Goal: Book appointment/travel/reservation

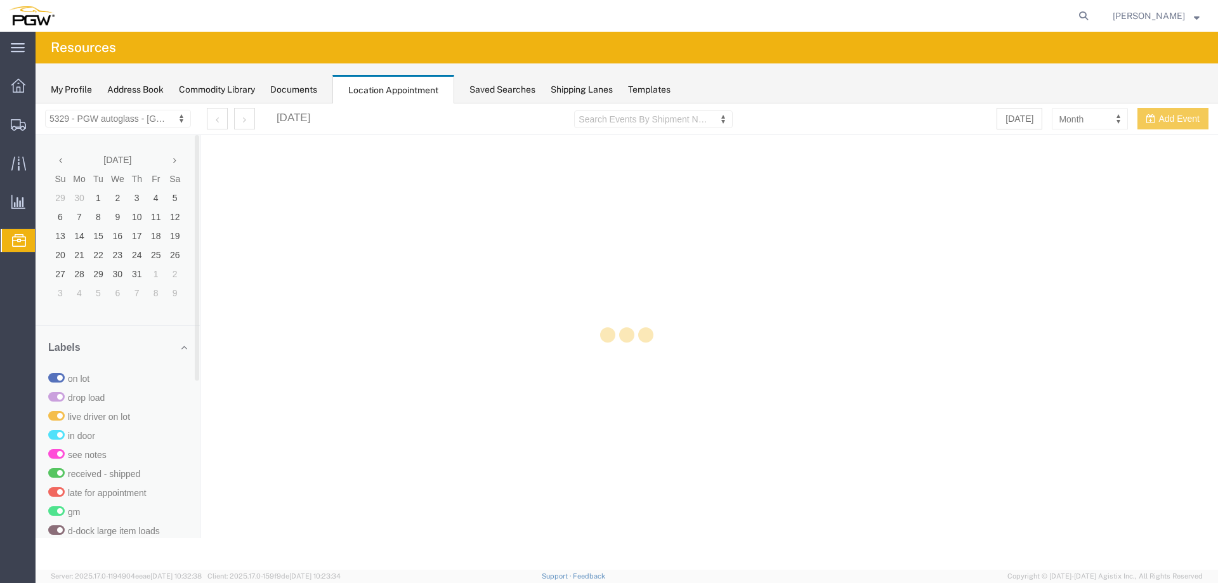
select select "28253"
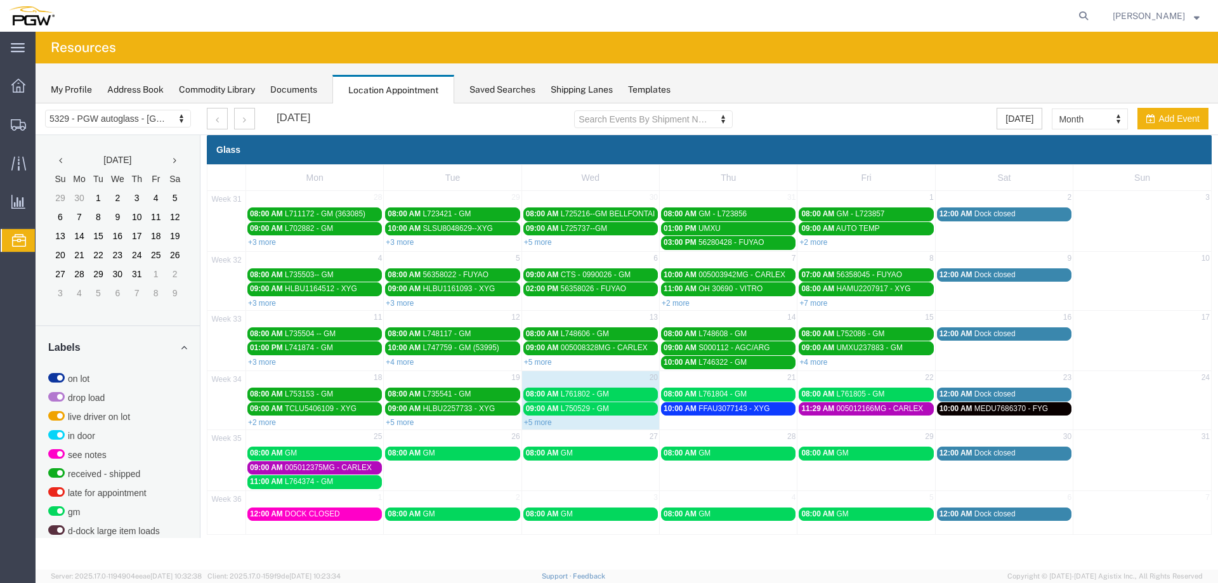
click at [539, 421] on link "+5 more" at bounding box center [538, 422] width 28 height 9
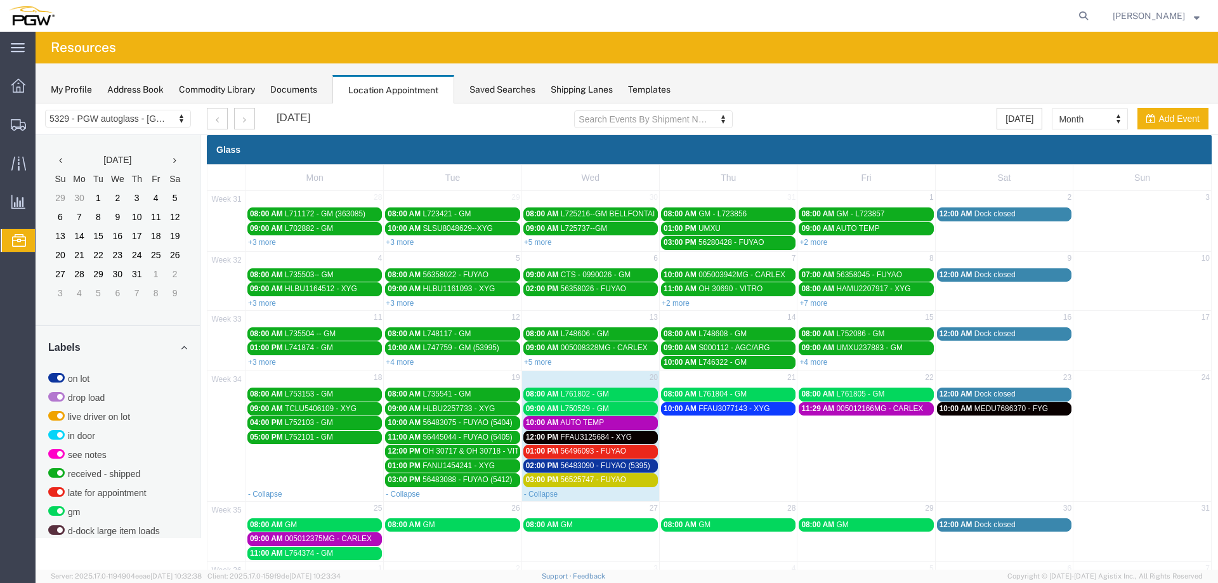
click at [604, 398] on span "L761802 - GM" at bounding box center [585, 394] width 48 height 9
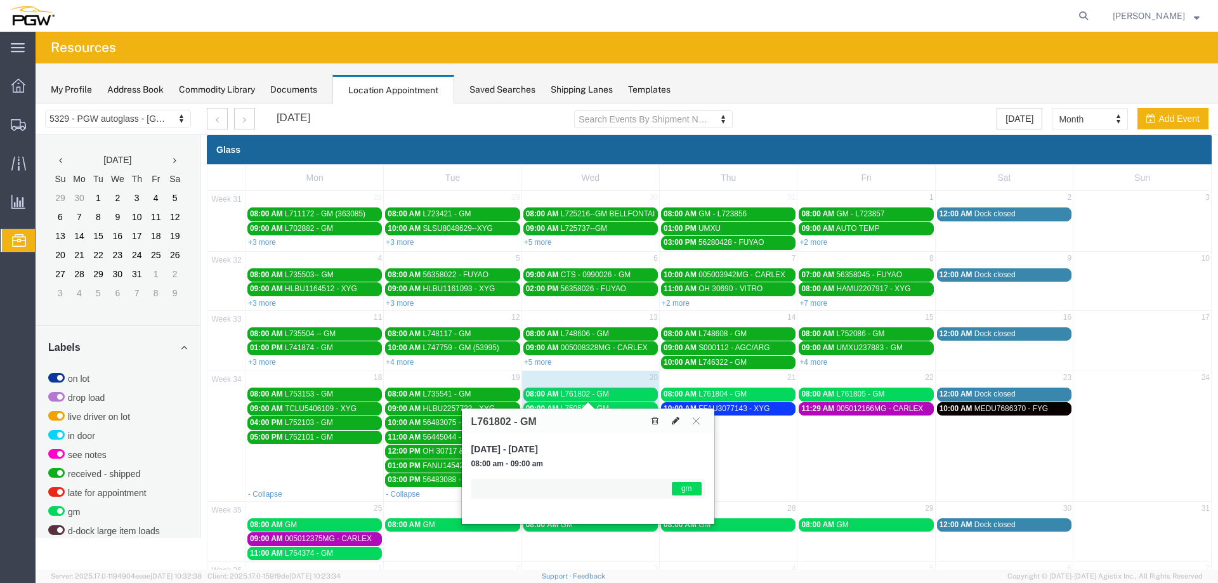
click at [675, 421] on icon at bounding box center [676, 420] width 8 height 9
select select "1"
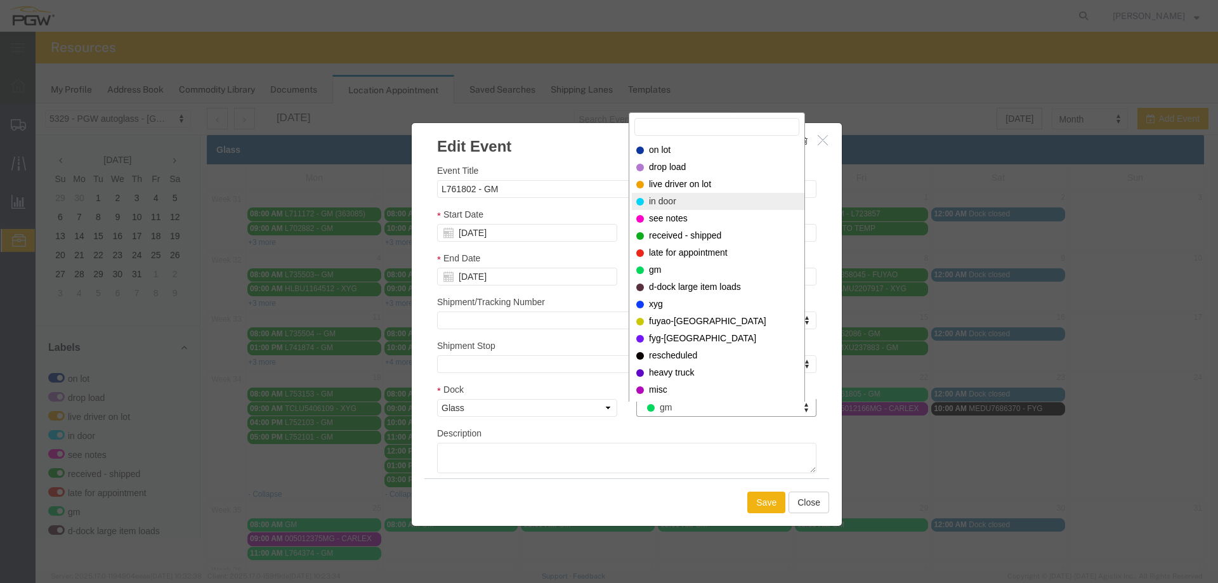
select select "220"
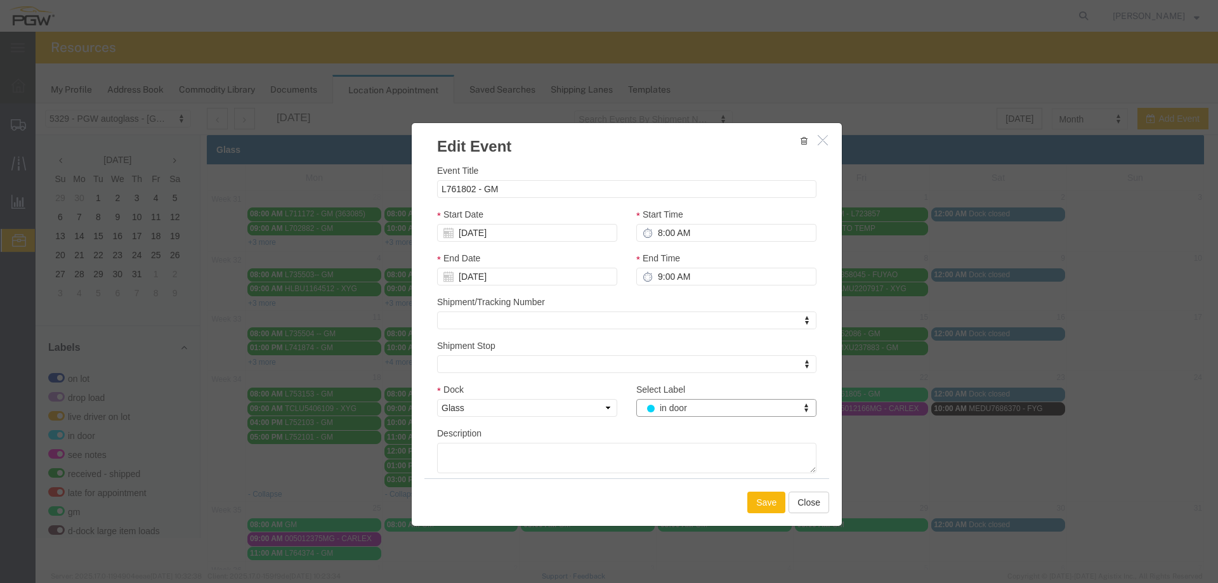
click at [750, 499] on button "Save" at bounding box center [766, 503] width 38 height 22
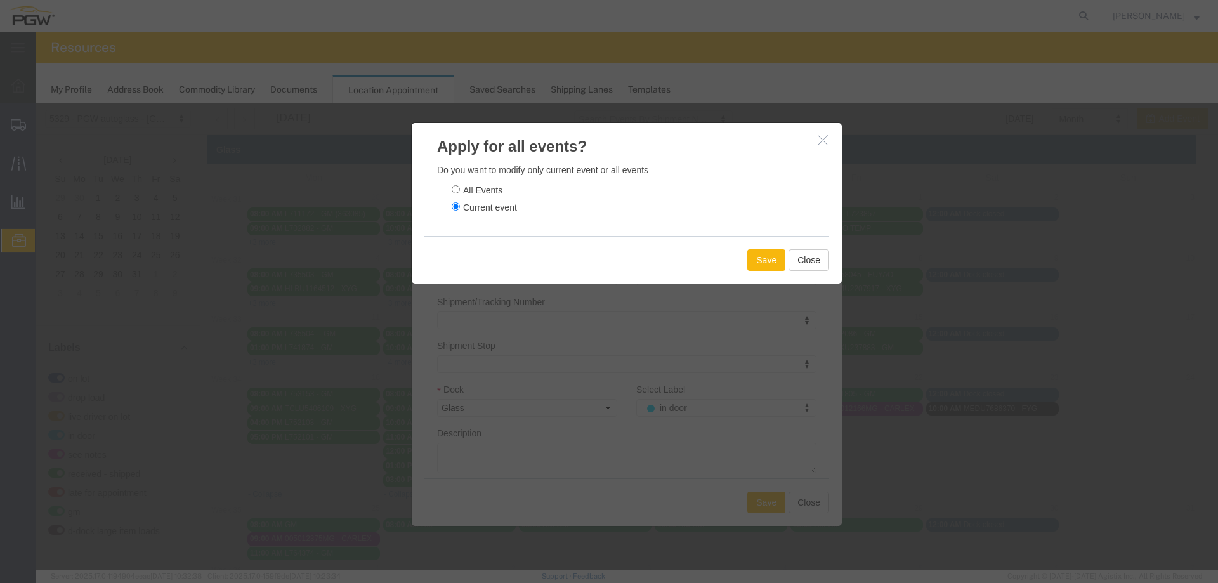
click at [747, 261] on button "Save" at bounding box center [766, 260] width 38 height 22
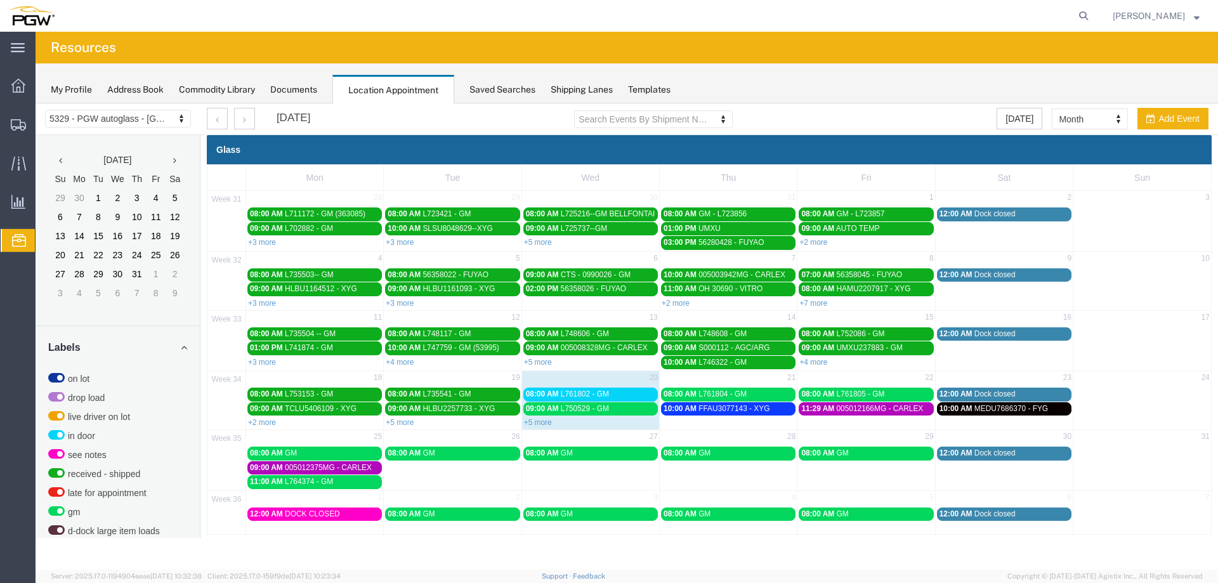
click at [548, 409] on span "09:00 AM" at bounding box center [542, 408] width 33 height 9
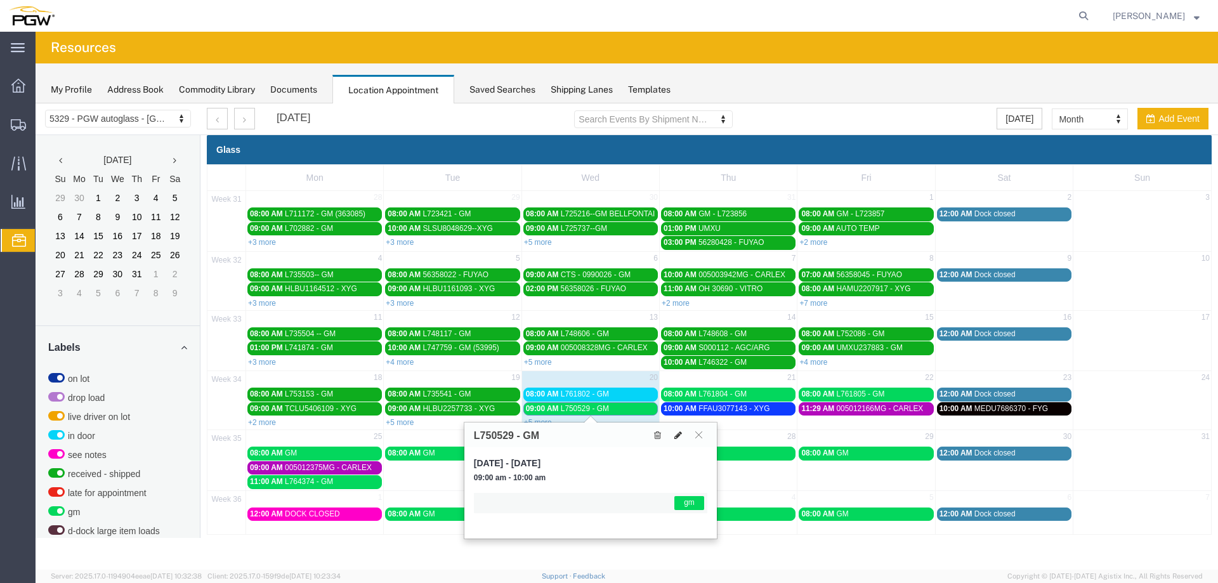
click at [680, 435] on icon at bounding box center [678, 435] width 8 height 9
select select "1"
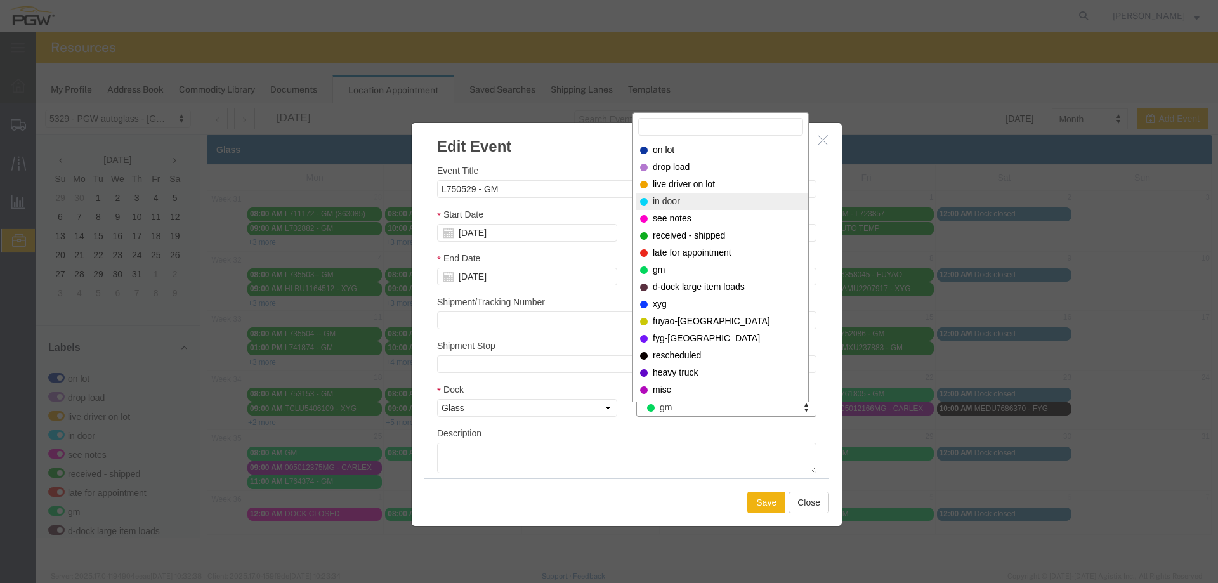
select select "220"
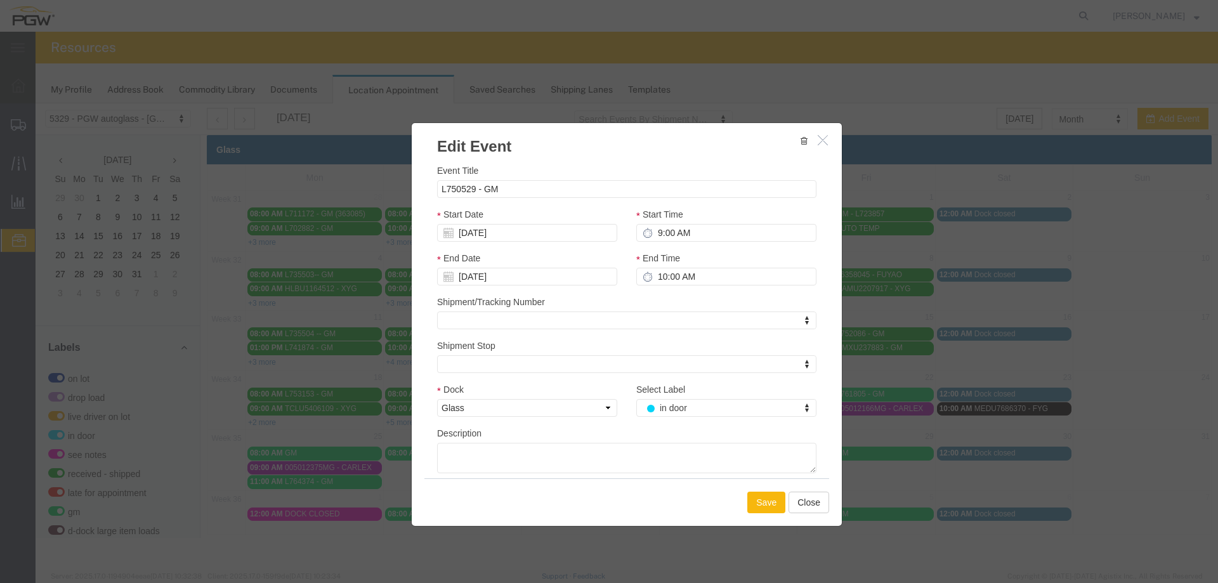
click at [772, 503] on button "Save" at bounding box center [766, 503] width 38 height 22
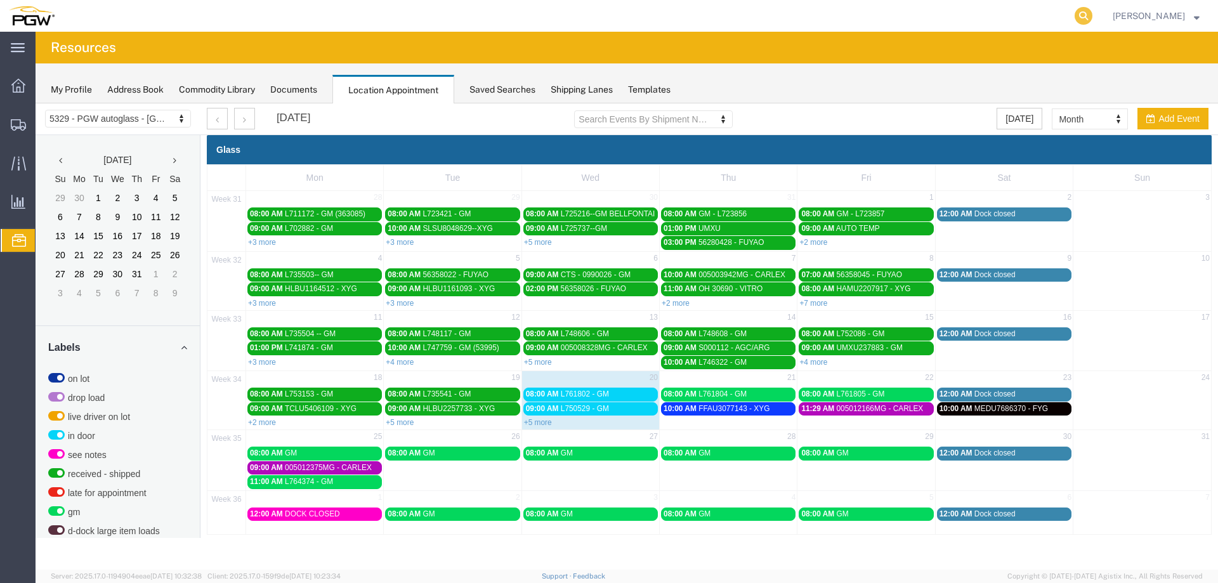
click at [1090, 12] on icon at bounding box center [1084, 16] width 18 height 18
paste input "667064"
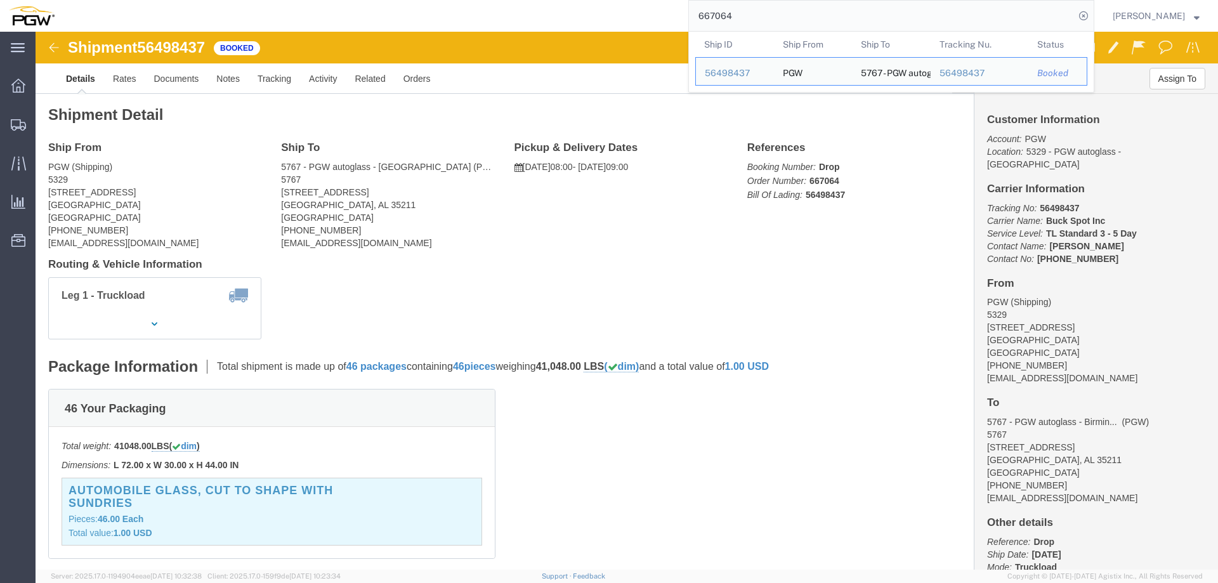
click at [782, 18] on input "667064" at bounding box center [882, 16] width 386 height 30
paste input "198"
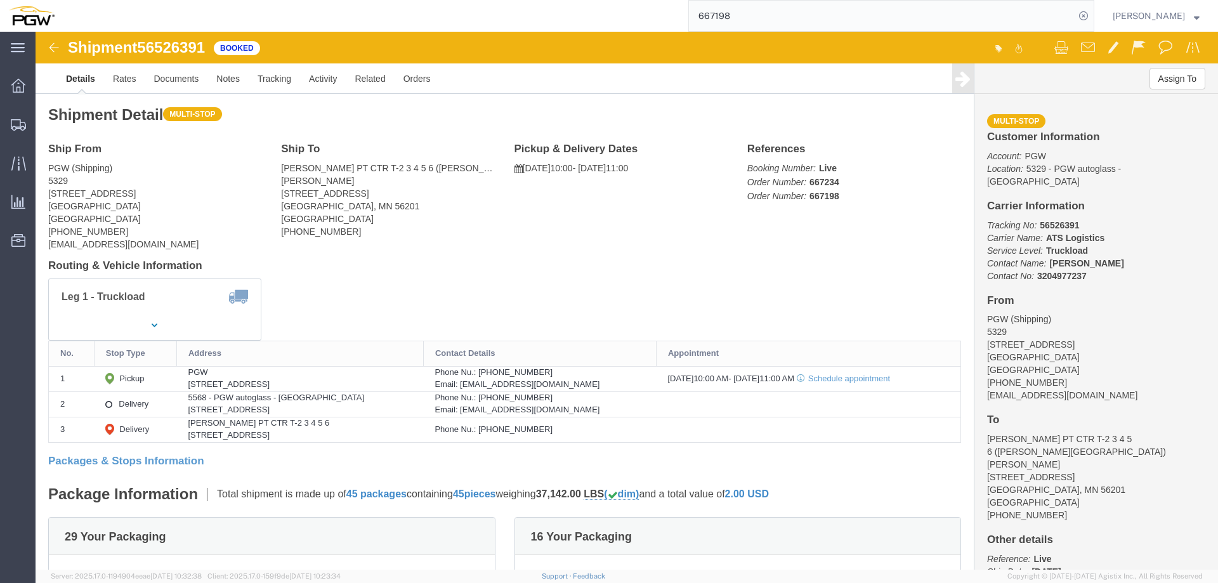
drag, startPoint x: 151, startPoint y: 30, endPoint x: 125, endPoint y: 2, distance: 38.2
click at [151, 29] on div "667198" at bounding box center [578, 16] width 1031 height 32
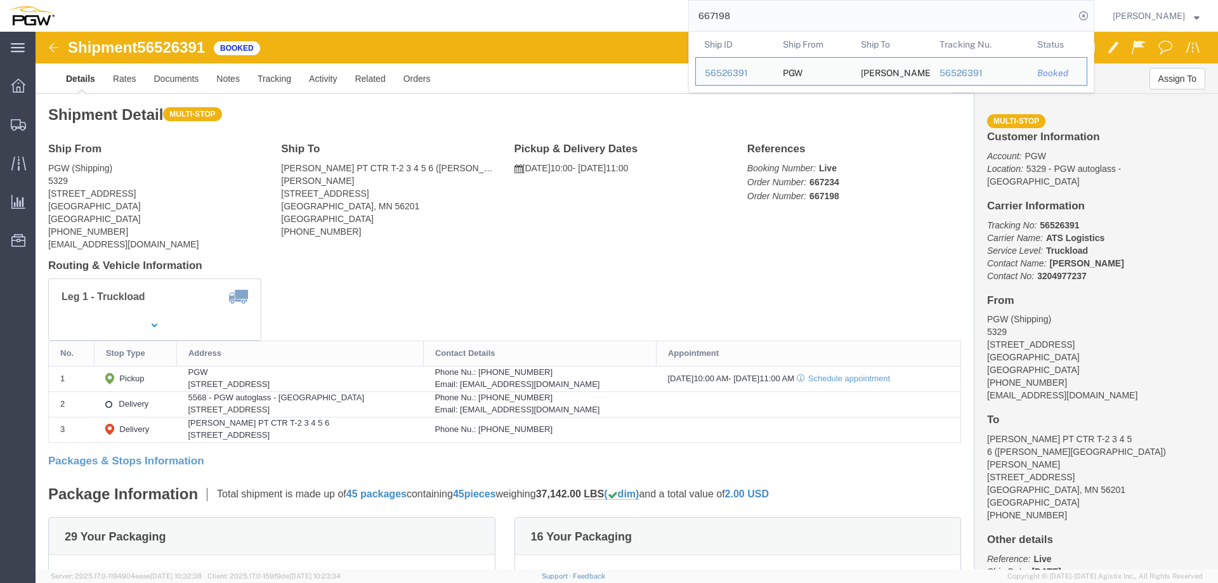
click at [814, 22] on input "667198" at bounding box center [882, 16] width 386 height 30
paste input "56"
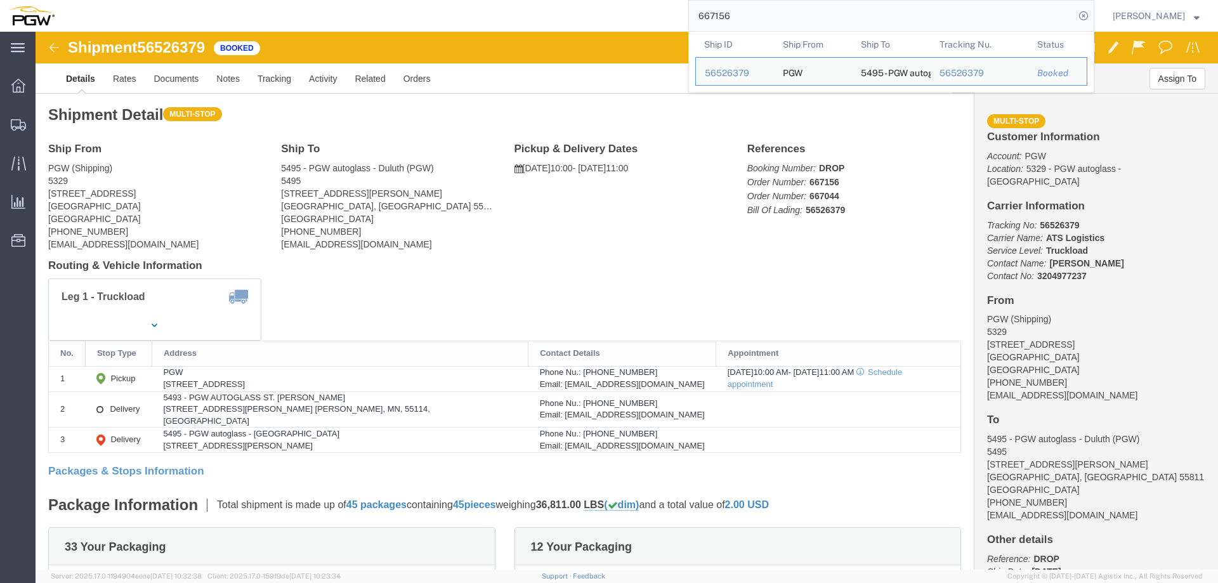
click at [799, 16] on input "667156" at bounding box center [882, 16] width 386 height 30
paste input "248"
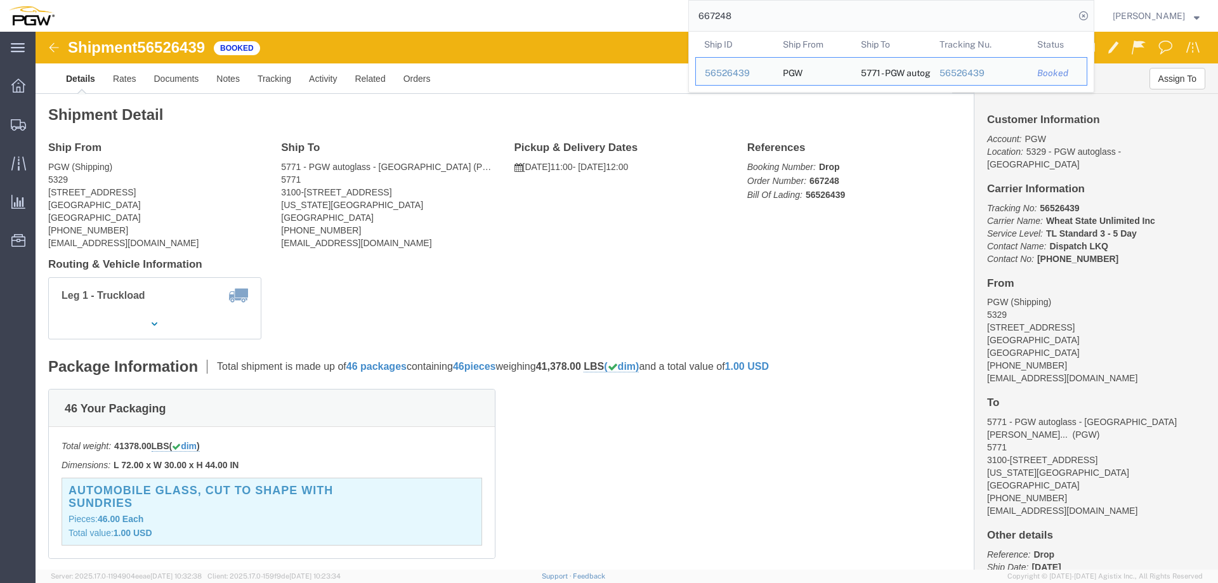
click at [752, 18] on input "667248" at bounding box center [882, 16] width 386 height 30
paste input "155"
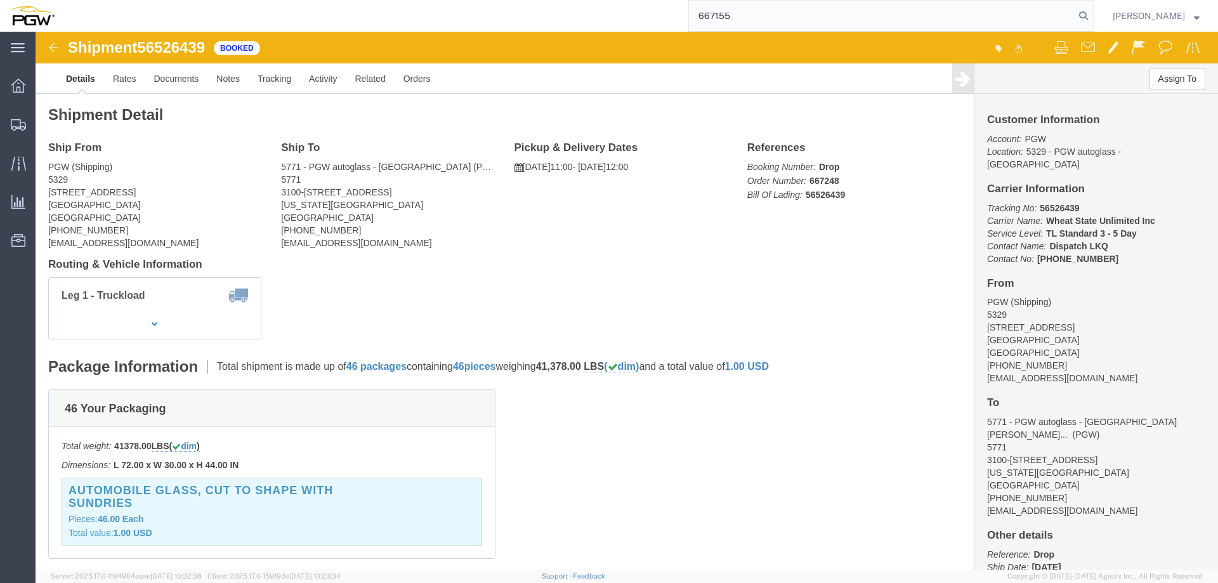
type input "667155"
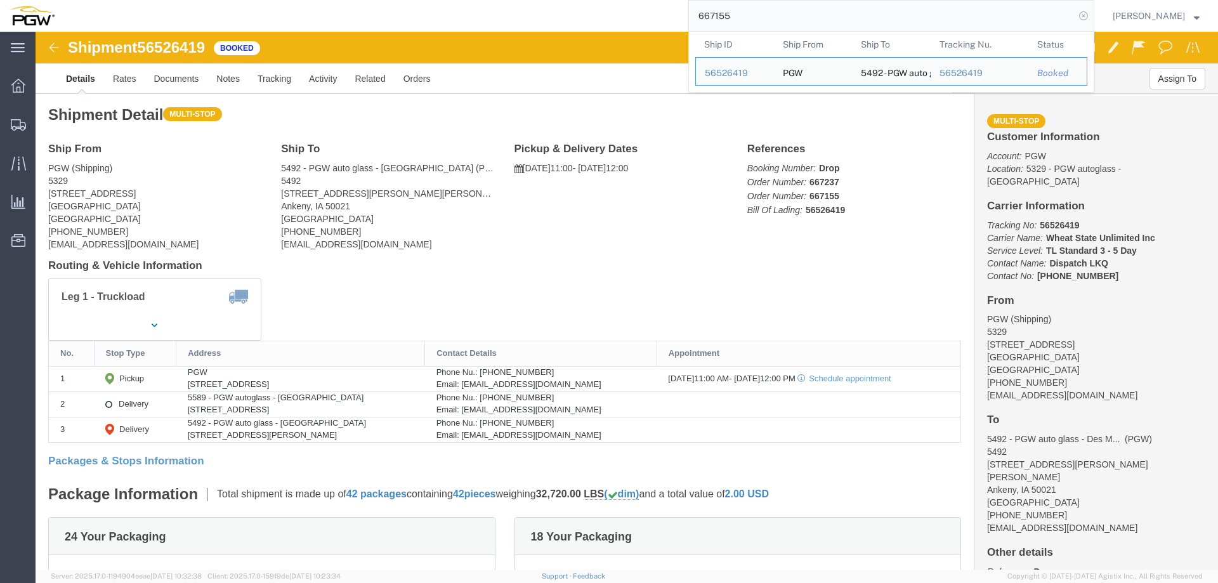
click at [1085, 16] on icon at bounding box center [1084, 16] width 18 height 18
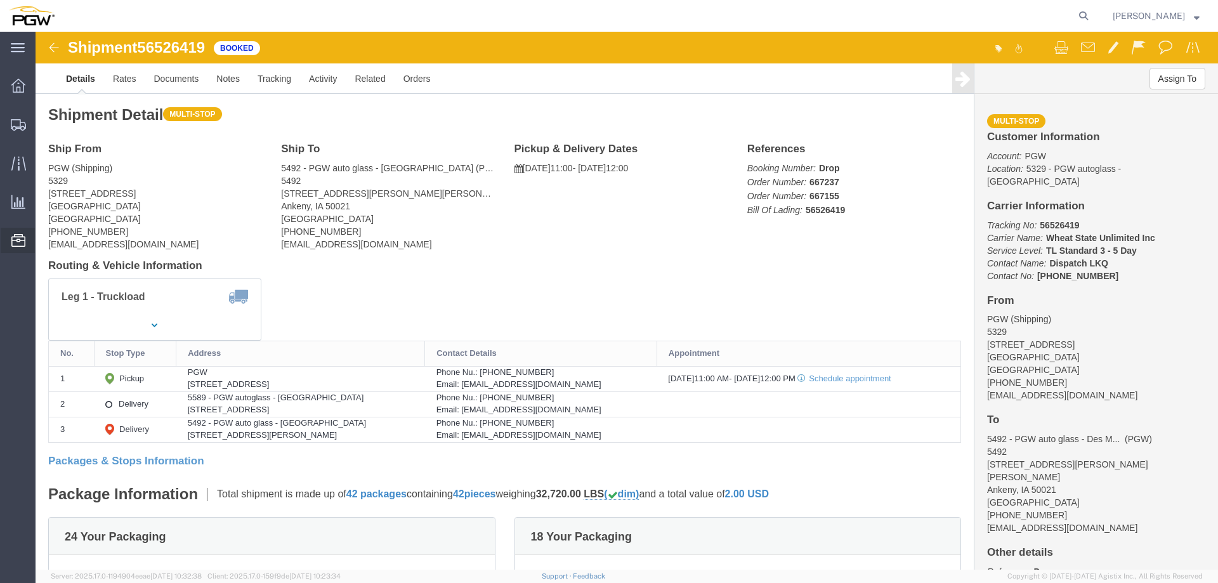
click at [0, 0] on span "Location Appointment" at bounding box center [0, 0] width 0 height 0
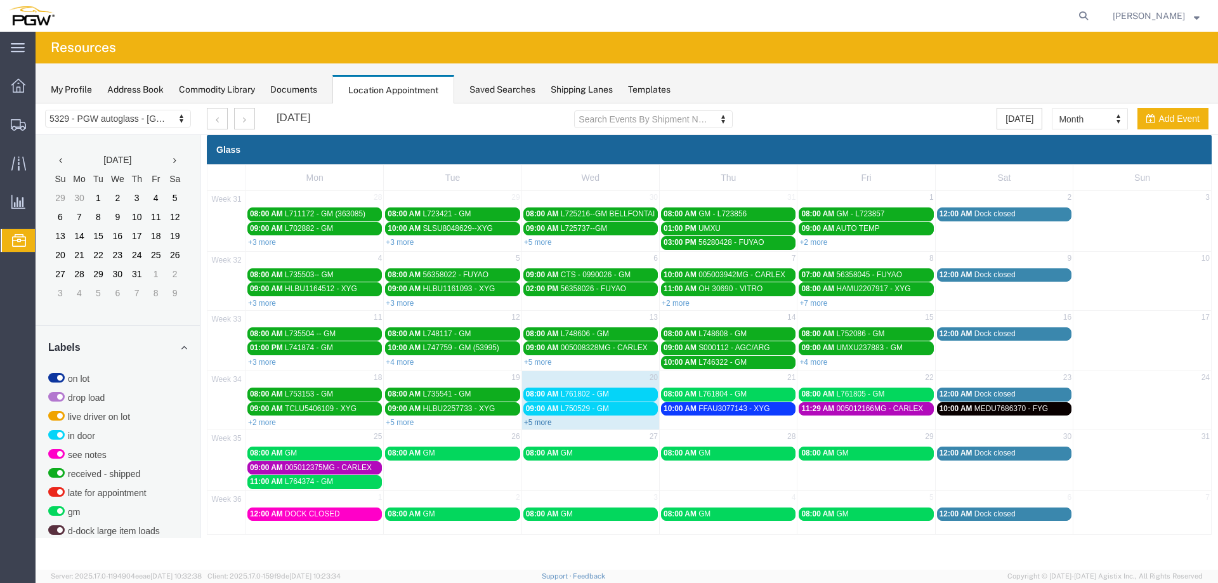
click at [531, 421] on link "+5 more" at bounding box center [538, 422] width 28 height 9
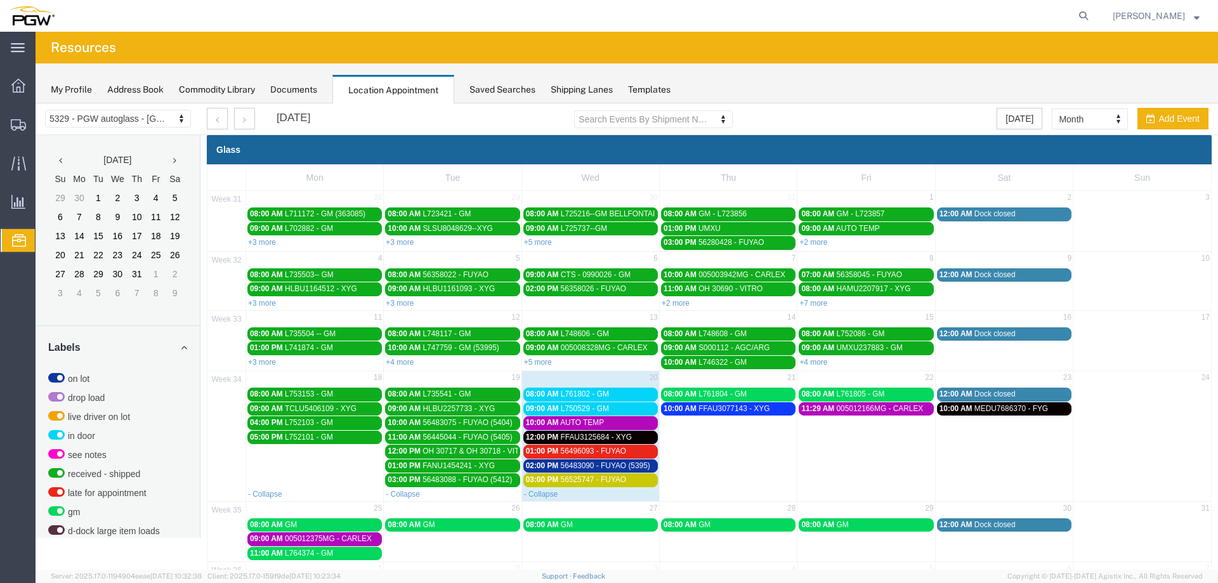
drag, startPoint x: 750, startPoint y: 440, endPoint x: 756, endPoint y: 428, distance: 12.8
click at [750, 440] on td "10:00 AM FFAU3077143 - XYG" at bounding box center [729, 445] width 138 height 86
select select "1"
select select
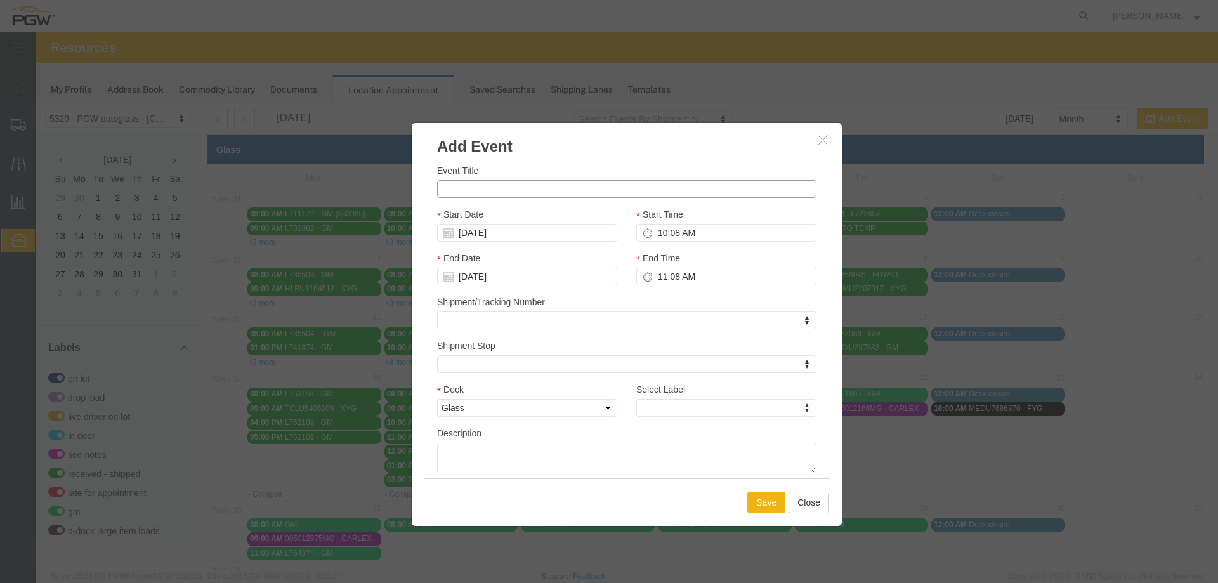
click at [569, 188] on input "Event Title" at bounding box center [626, 189] width 379 height 18
paste input "OOCU7756006"
type input "OOCU7756006 - XYG"
click at [652, 235] on input "10:08 AM" at bounding box center [726, 233] width 180 height 18
type input "11:08 AM"
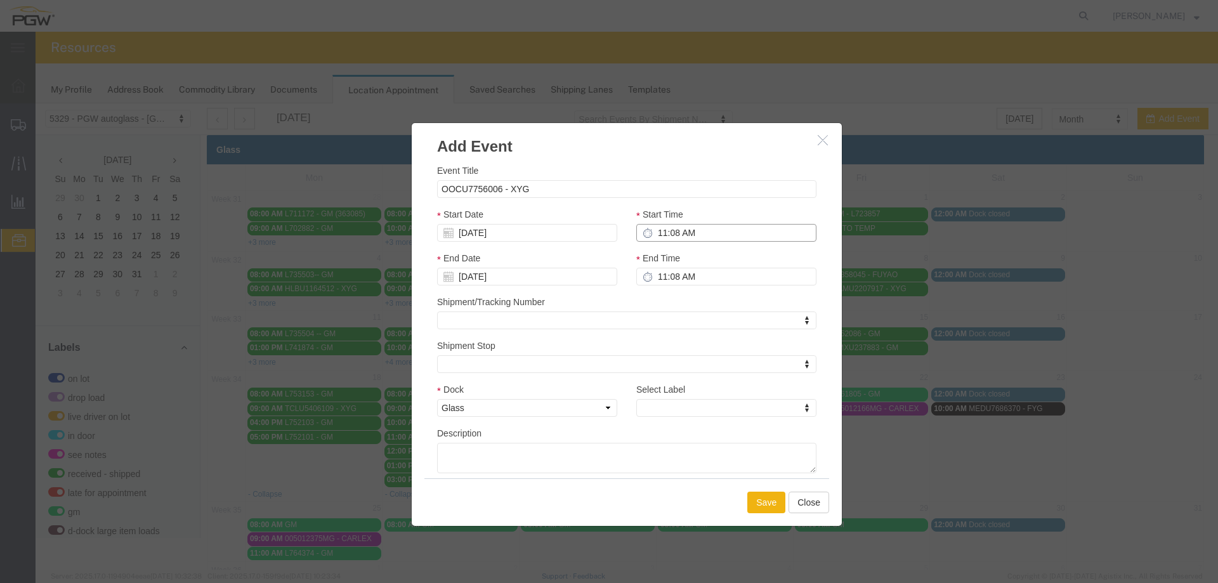
type input "12:08 PM"
type input "11:00 AM"
type input "12:00 PM"
type input "11:00 AM"
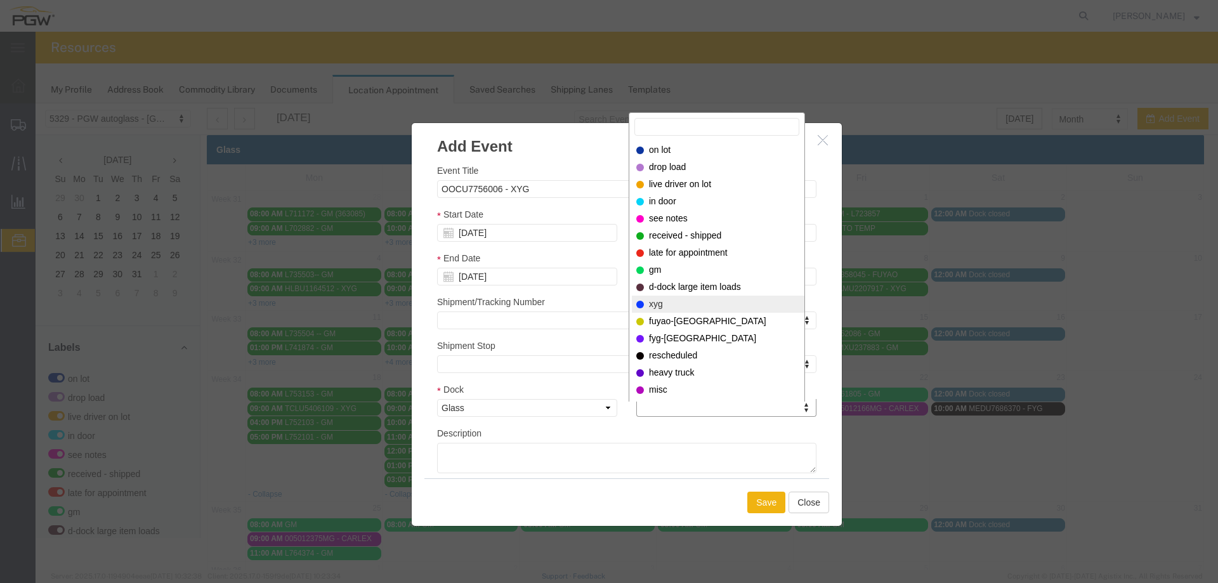
select select "12920"
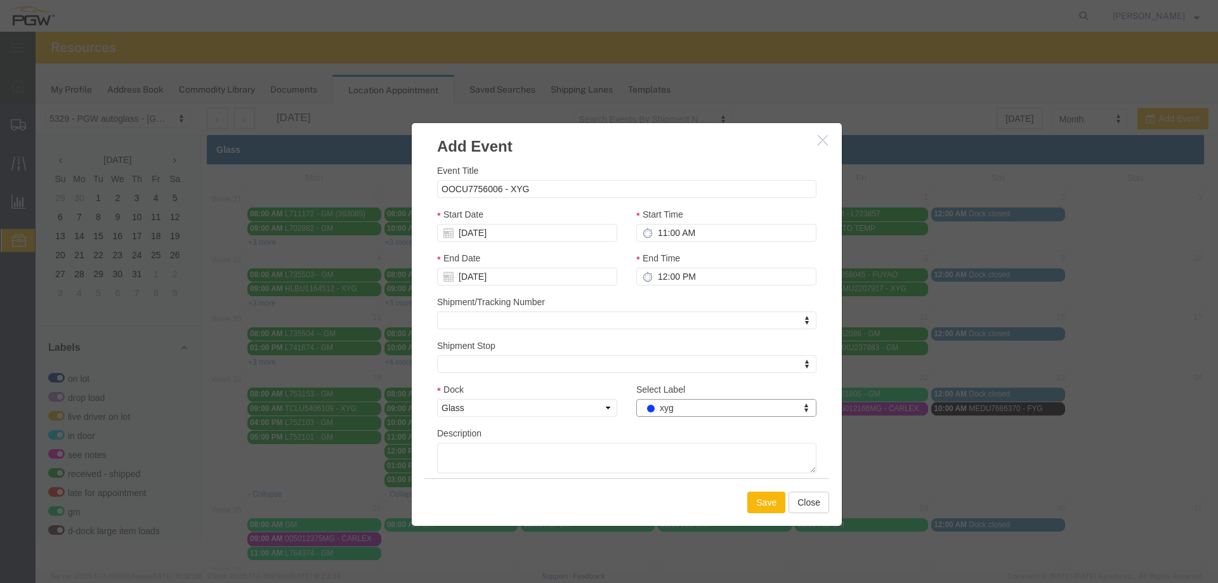
click at [754, 498] on button "Save" at bounding box center [766, 503] width 38 height 22
